Goal: Task Accomplishment & Management: Complete application form

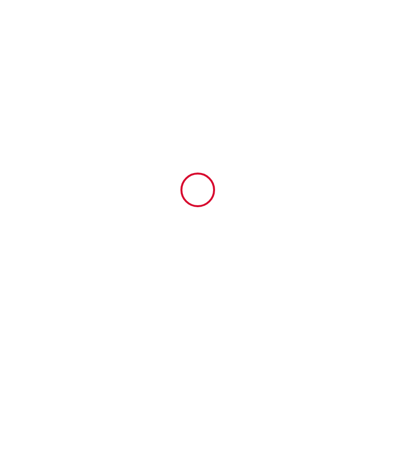
type input "5167333"
type input "Canut · Bel appart avec parking, 150 m du vieux port, 50m2"
type input "[STREET_ADDRESS]"
type input "13600"
type input "La Ciotat"
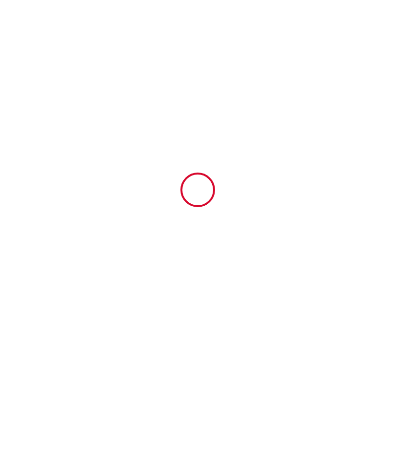
type input "[GEOGRAPHIC_DATA]"
type input "[DATE]"
type input "2"
type input "1"
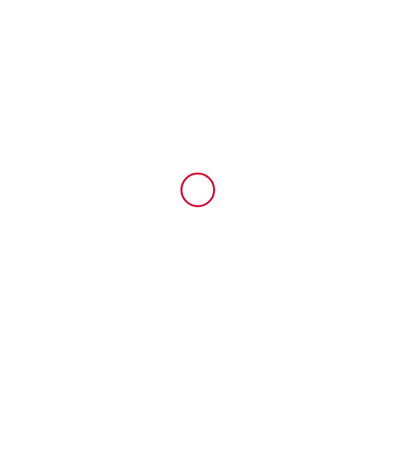
type input "500"
type input "840"
type input "SCI"
type input "LIMAE"
type input "6 place guibert"
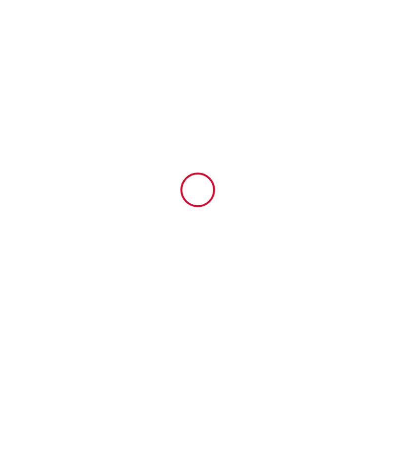
type input "13600"
type input "la ciotat"
type input "[GEOGRAPHIC_DATA]"
type input "[EMAIL_ADDRESS][DOMAIN_NAME]"
type input "[PERSON_NAME]"
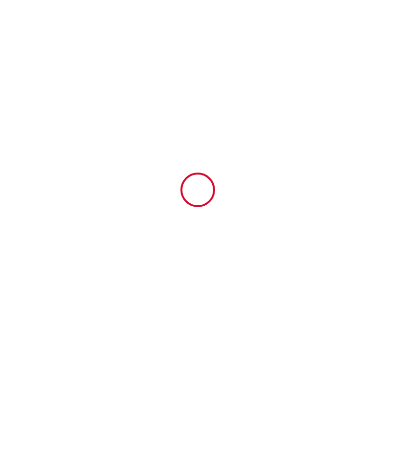
type input "[PERSON_NAME]"
type input "[STREET_ADDRESS]"
type input "75020"
type input "[GEOGRAPHIC_DATA]"
type input "[EMAIL_ADDRESS][PERSON_NAME][DOMAIN_NAME]"
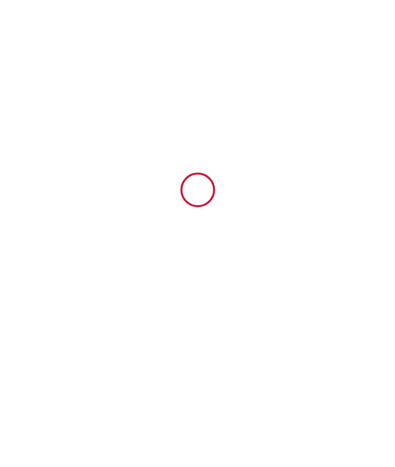
type input "[PHONE_NUMBER]"
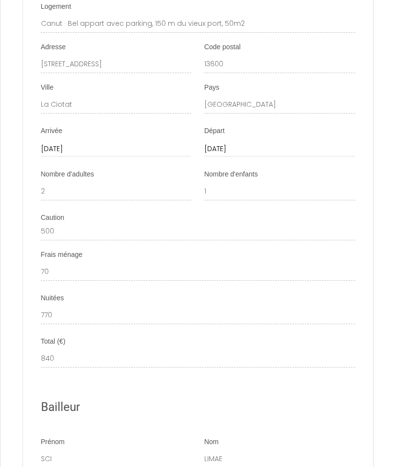
scroll to position [1367, 0]
